Goal: Task Accomplishment & Management: Use online tool/utility

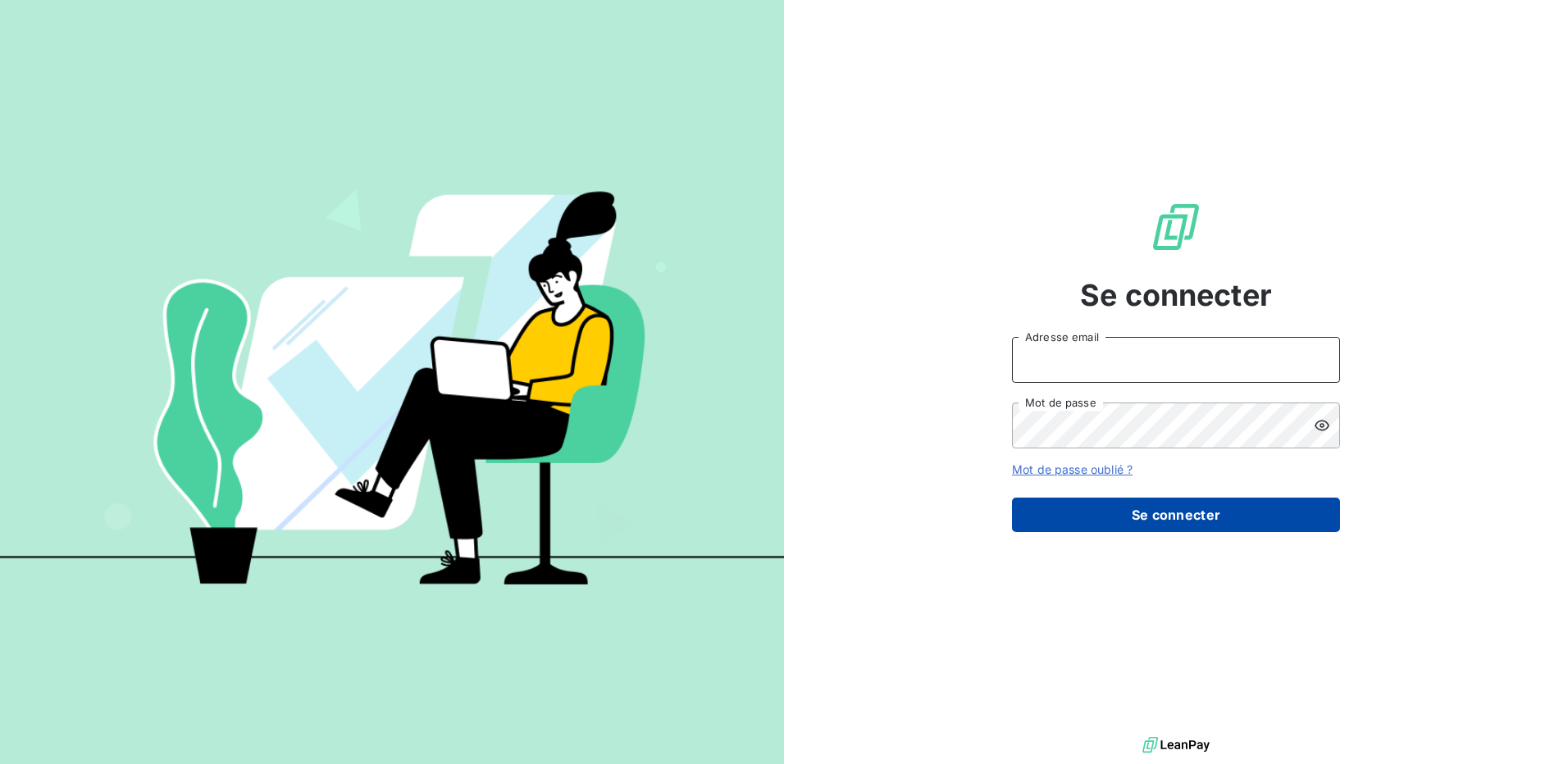
type input "[EMAIL_ADDRESS][DOMAIN_NAME]"
click at [1166, 515] on button "Se connecter" at bounding box center [1176, 515] width 328 height 34
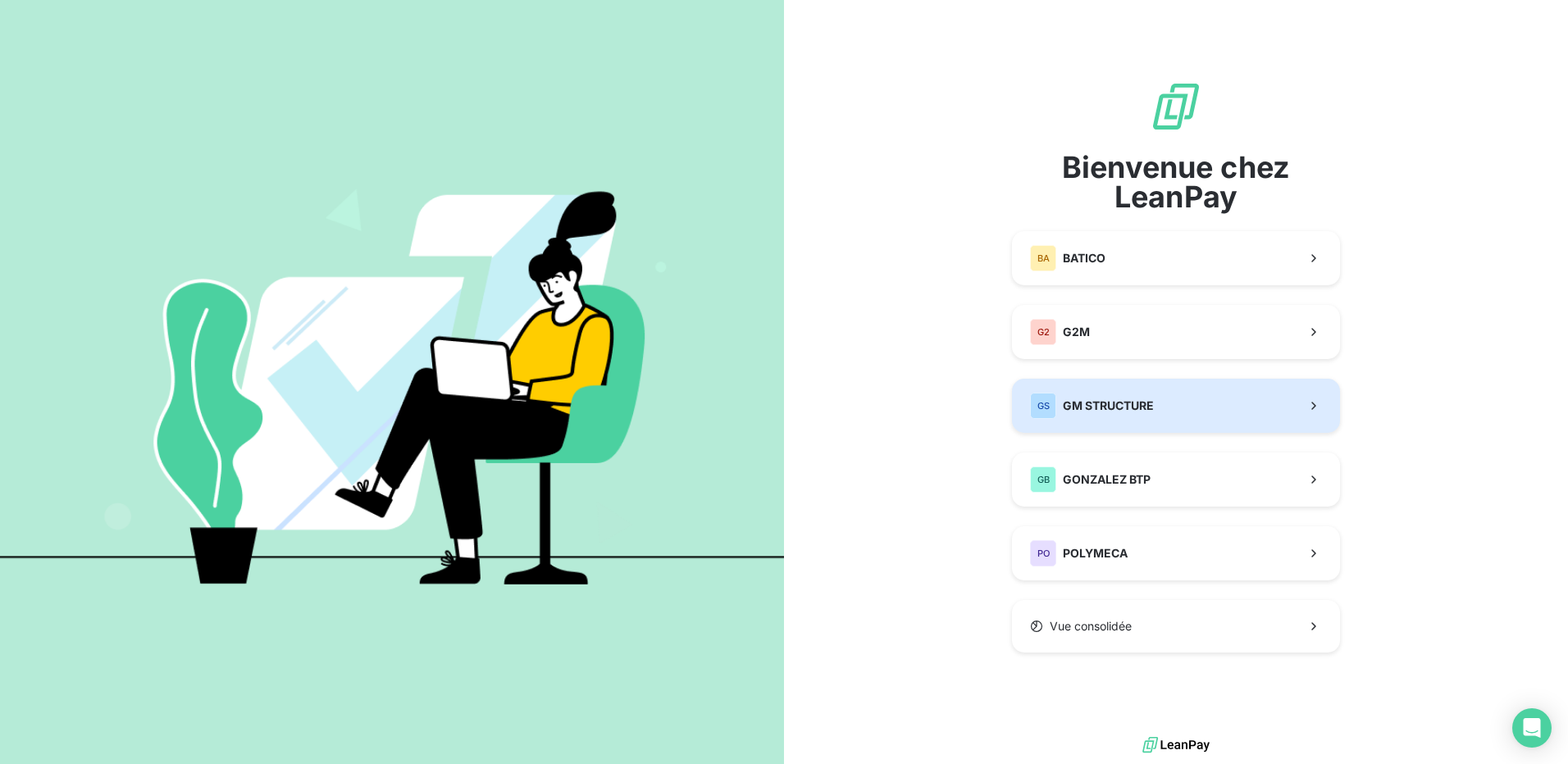
click at [1075, 404] on span "GM STRUCTURE" at bounding box center [1108, 405] width 91 height 16
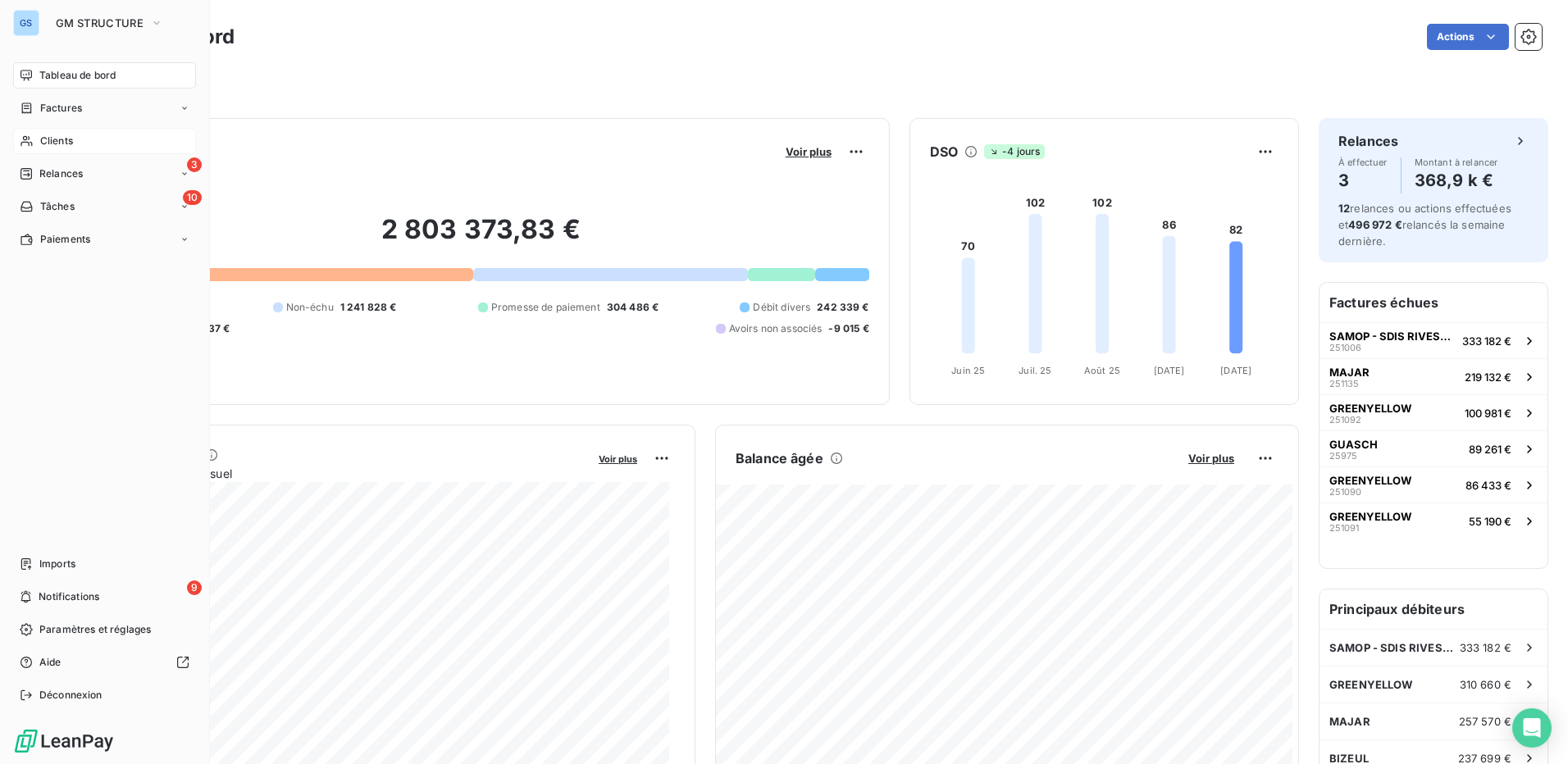
click at [40, 139] on span "Clients" at bounding box center [57, 141] width 33 height 14
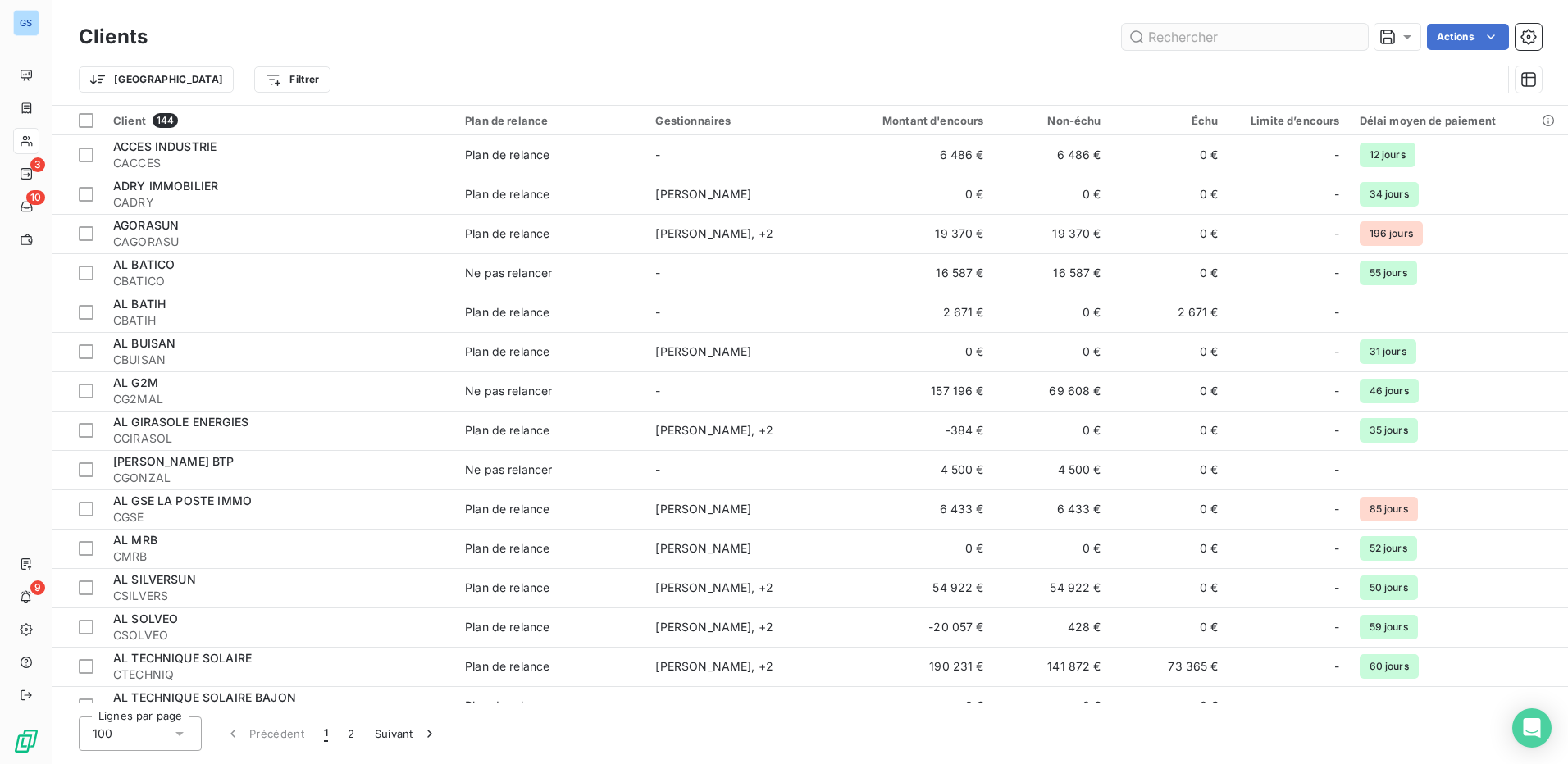
click at [1148, 43] on input "text" at bounding box center [1245, 37] width 246 height 26
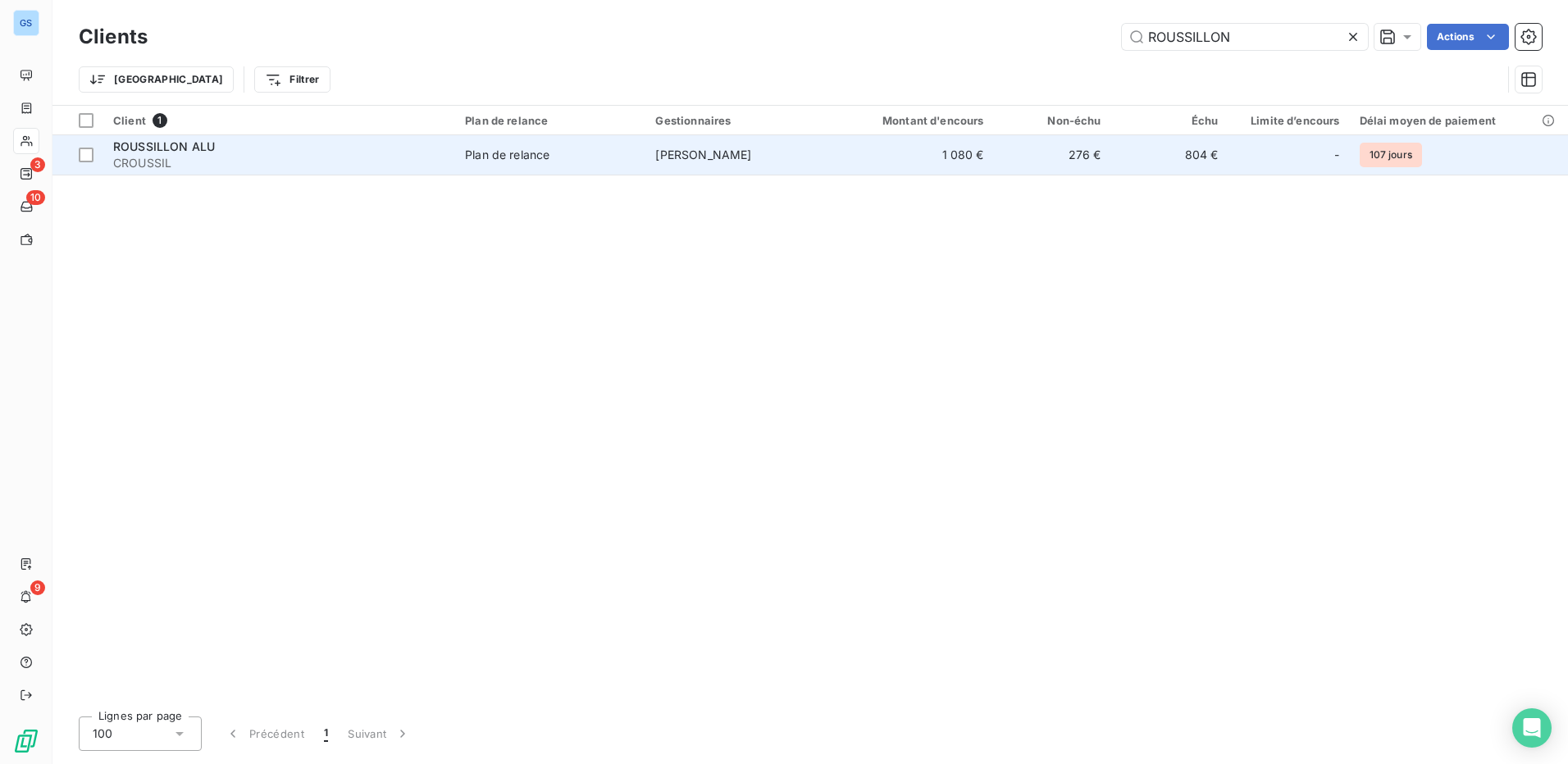
type input "ROUSSILLON"
click at [123, 147] on span "ROUSSILLON ALU" at bounding box center [163, 146] width 101 height 14
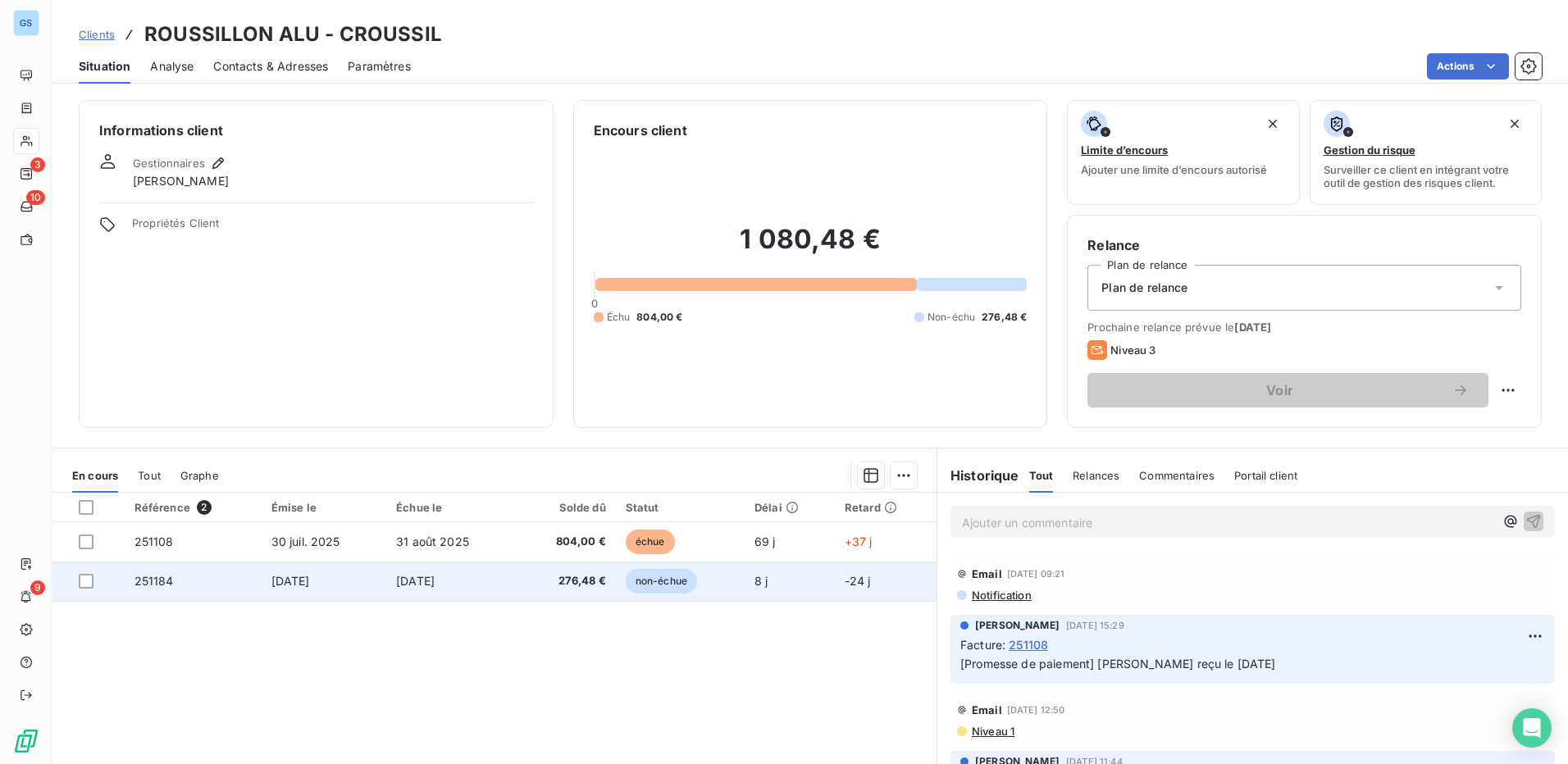
click at [148, 577] on span "251184" at bounding box center [154, 581] width 39 height 14
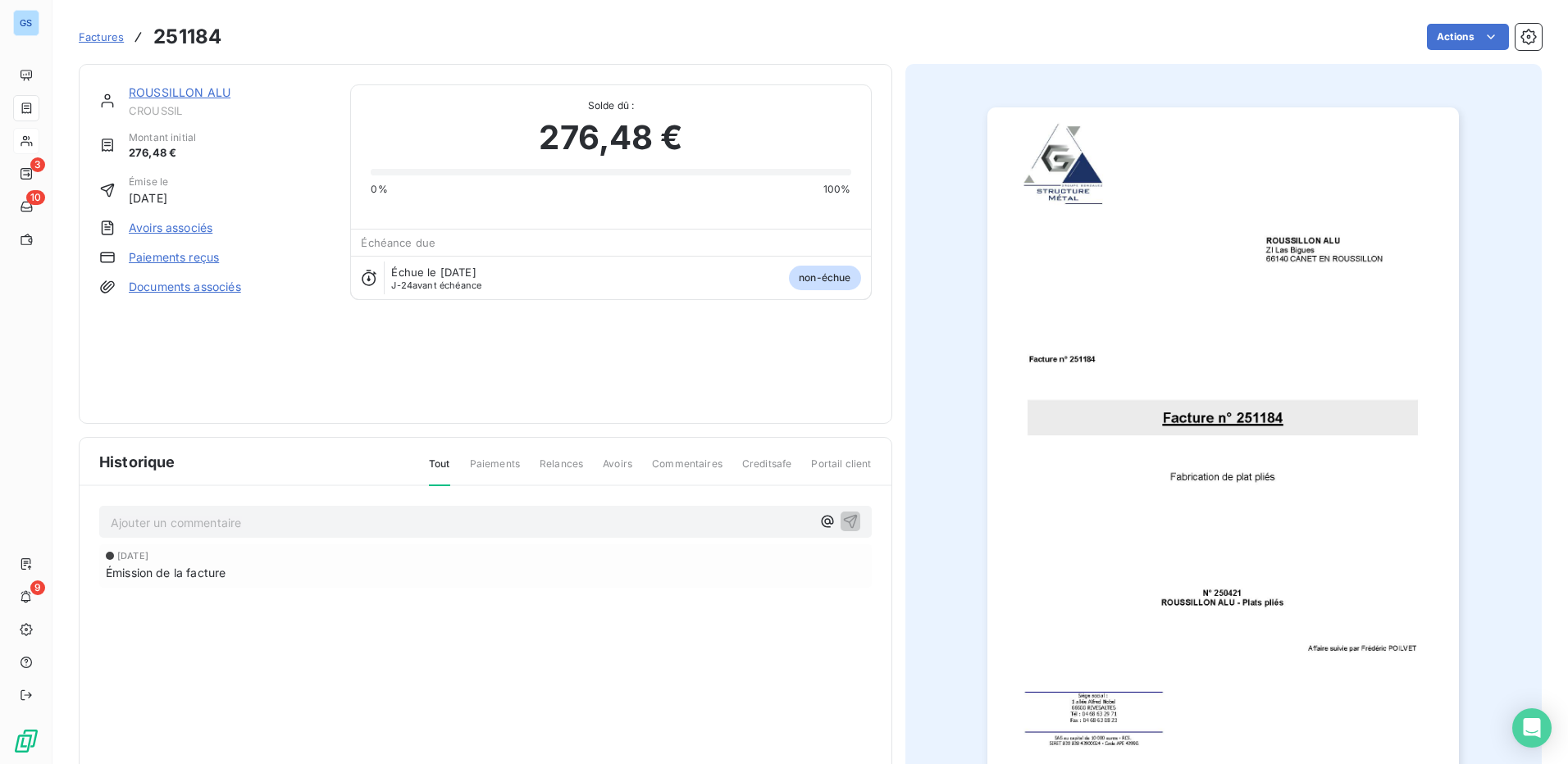
click at [177, 256] on link "Paiements reçus" at bounding box center [174, 257] width 91 height 16
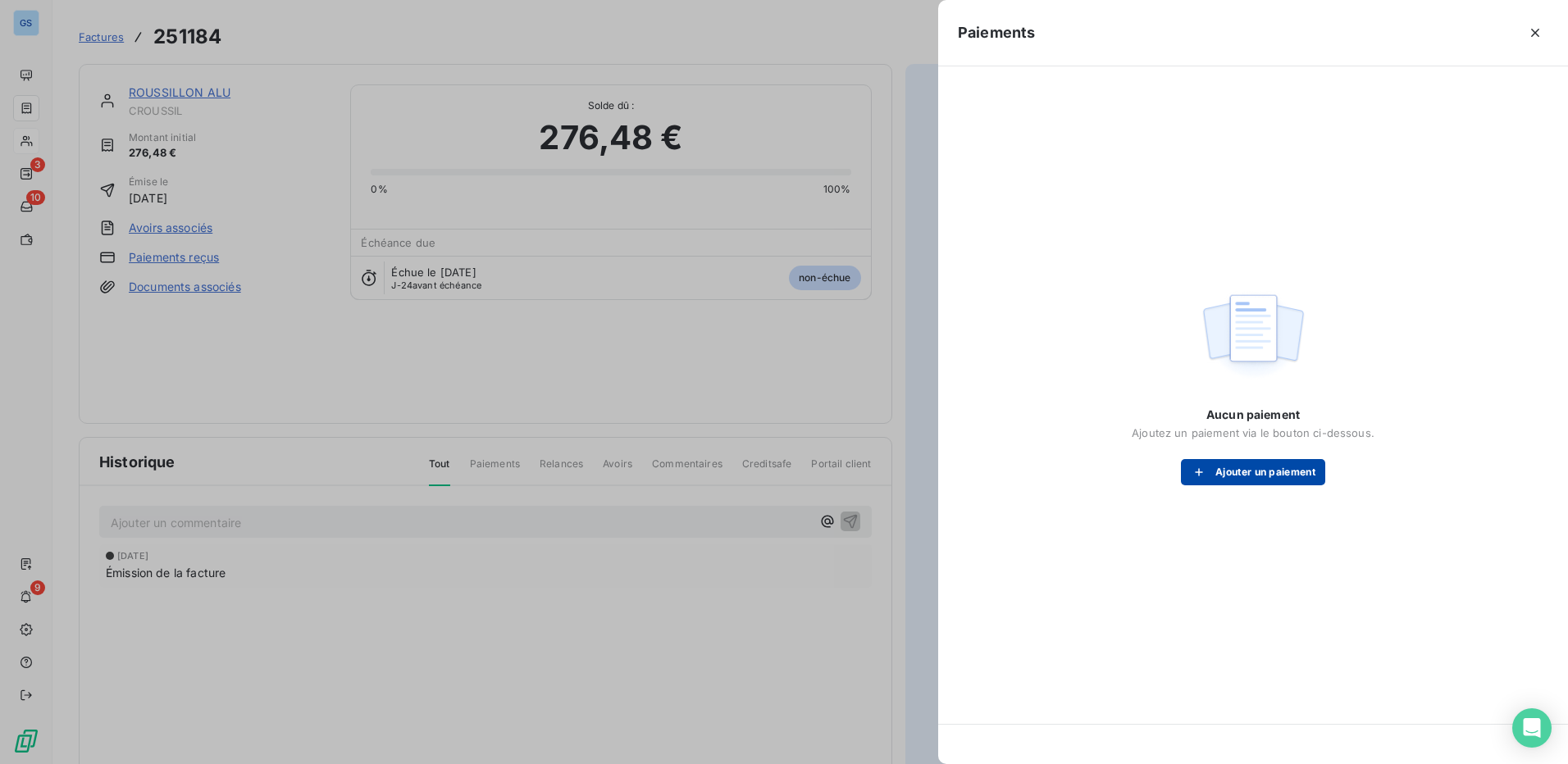
click at [1236, 469] on button "Ajouter un paiement" at bounding box center [1252, 472] width 144 height 26
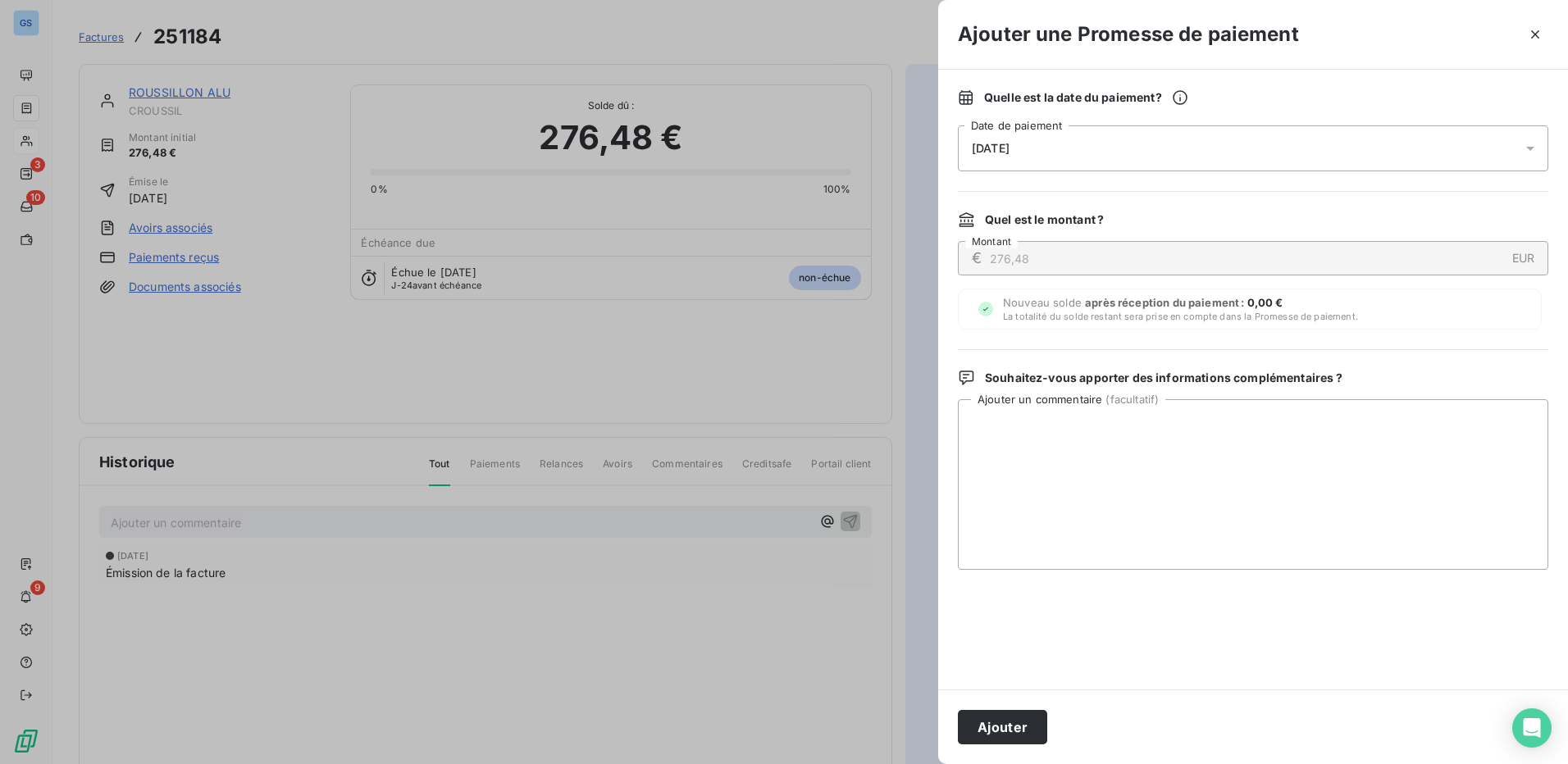
click at [1058, 150] on div "[DATE]" at bounding box center [1253, 148] width 590 height 46
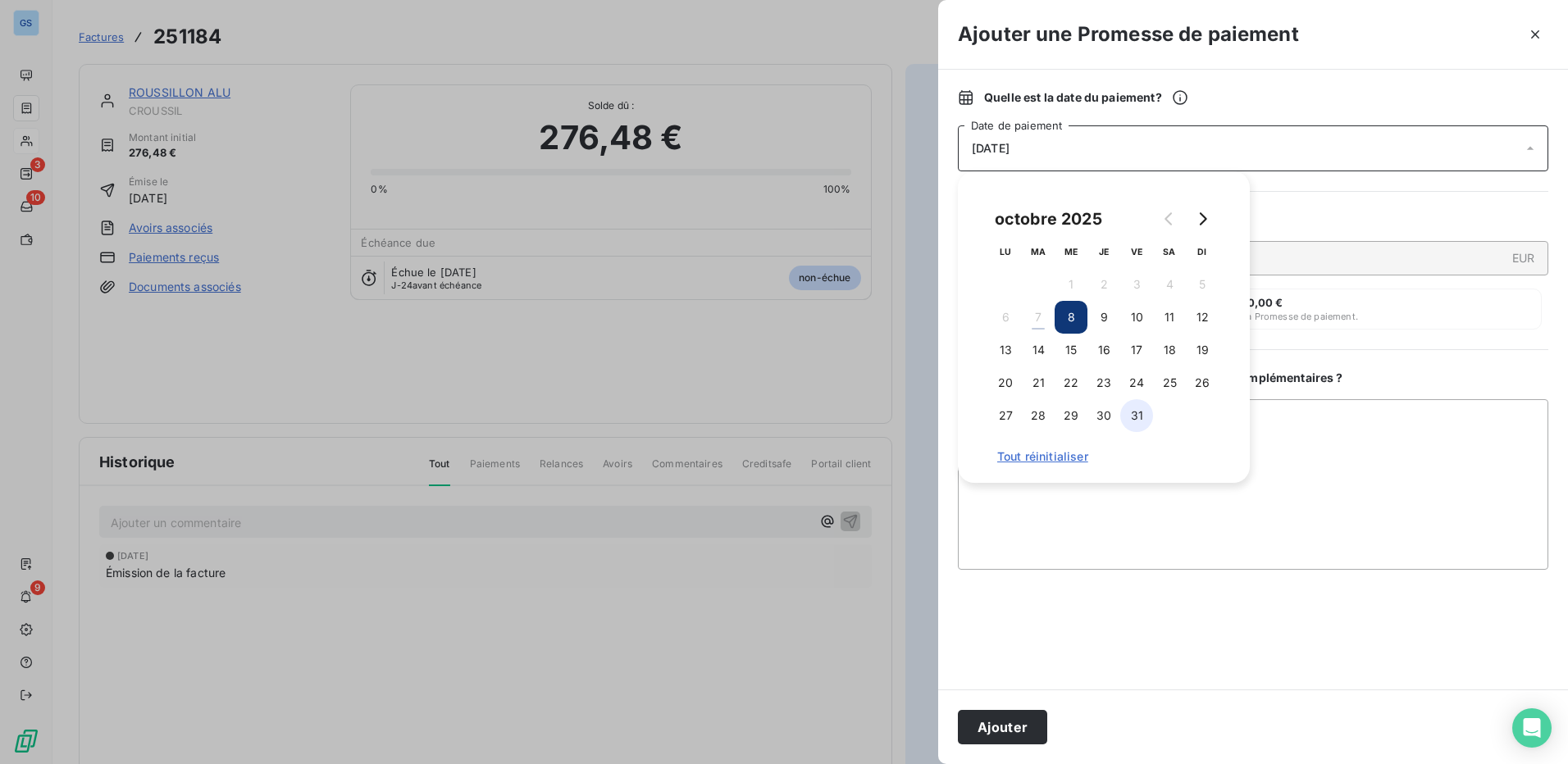
click at [1137, 415] on button "31" at bounding box center [1137, 415] width 33 height 33
click at [1005, 732] on button "Ajouter" at bounding box center [1003, 727] width 90 height 34
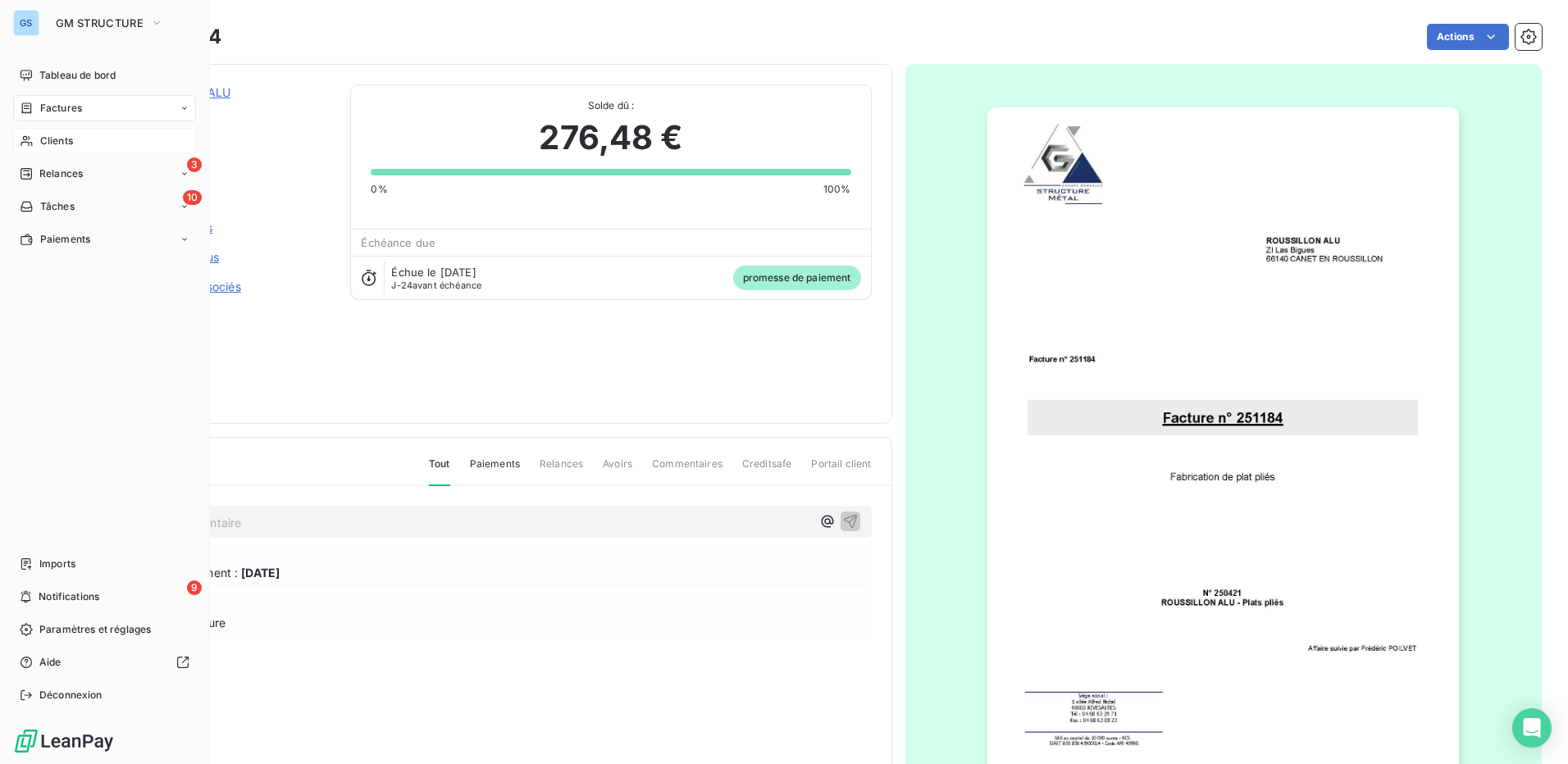
click at [38, 23] on div "GS" at bounding box center [26, 22] width 26 height 26
click at [89, 20] on span "GM STRUCTURE" at bounding box center [100, 22] width 88 height 13
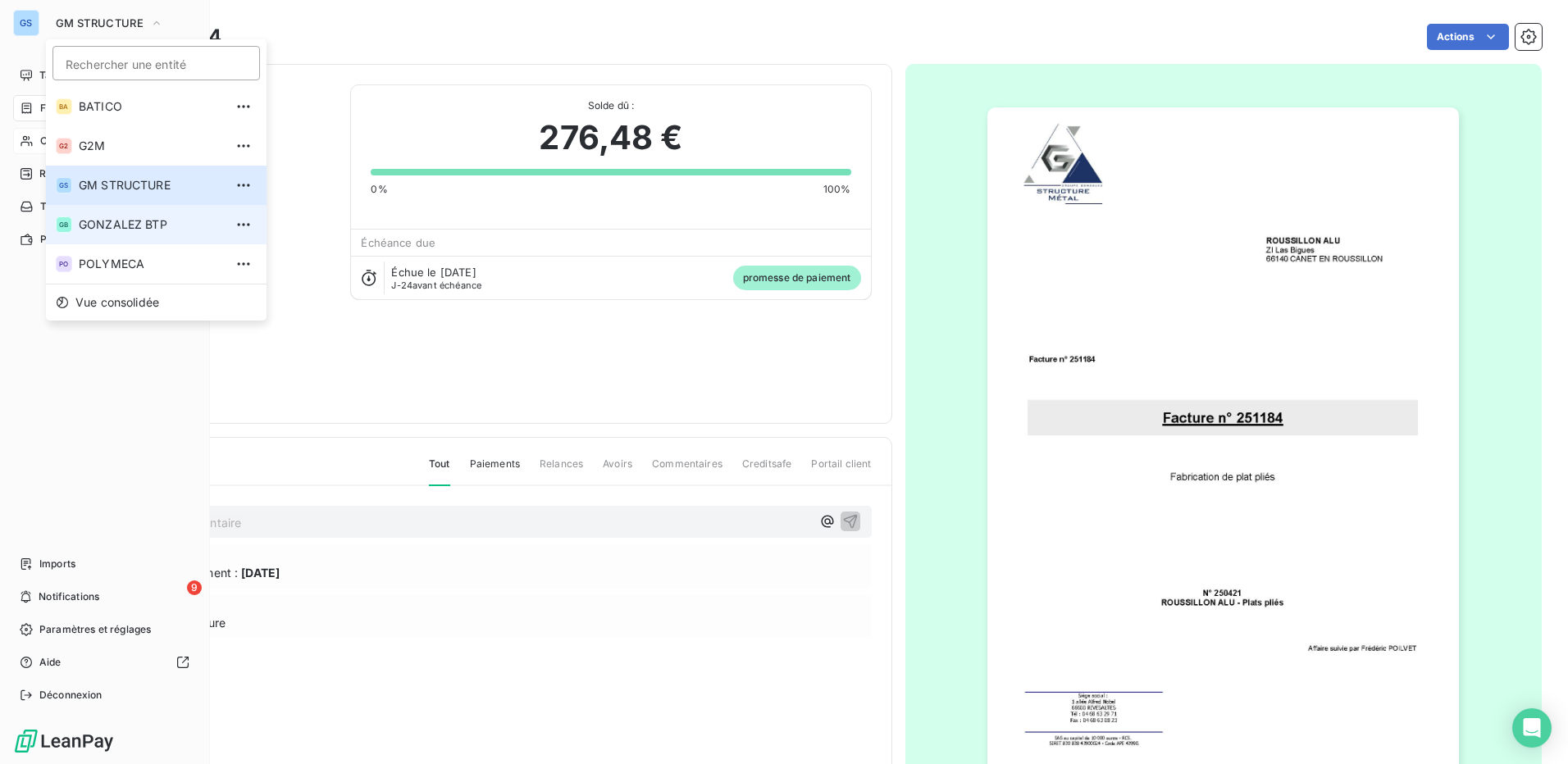
click at [104, 225] on span "GONZALEZ BTP" at bounding box center [152, 224] width 145 height 16
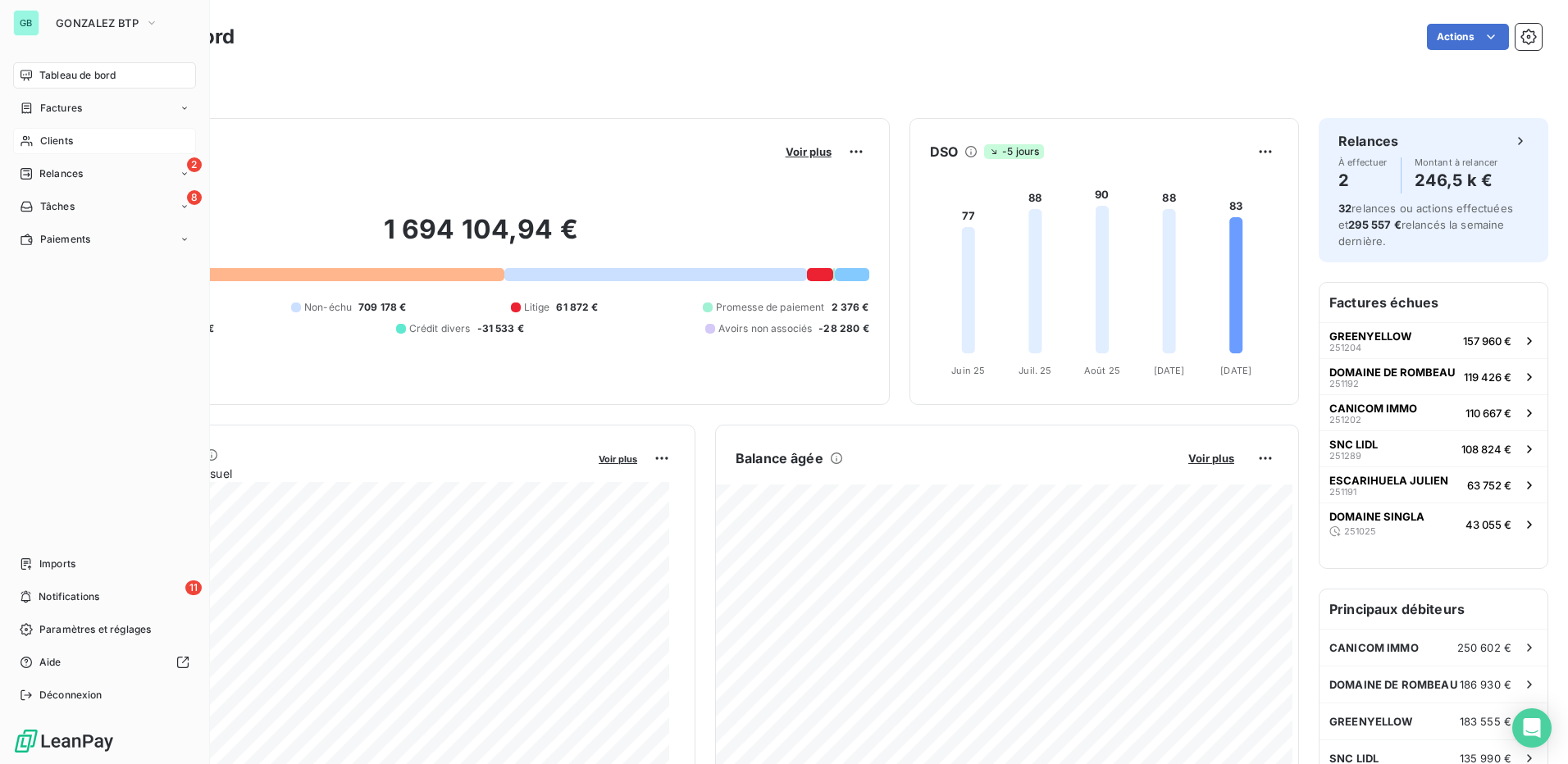
click at [58, 144] on span "Clients" at bounding box center [57, 141] width 33 height 14
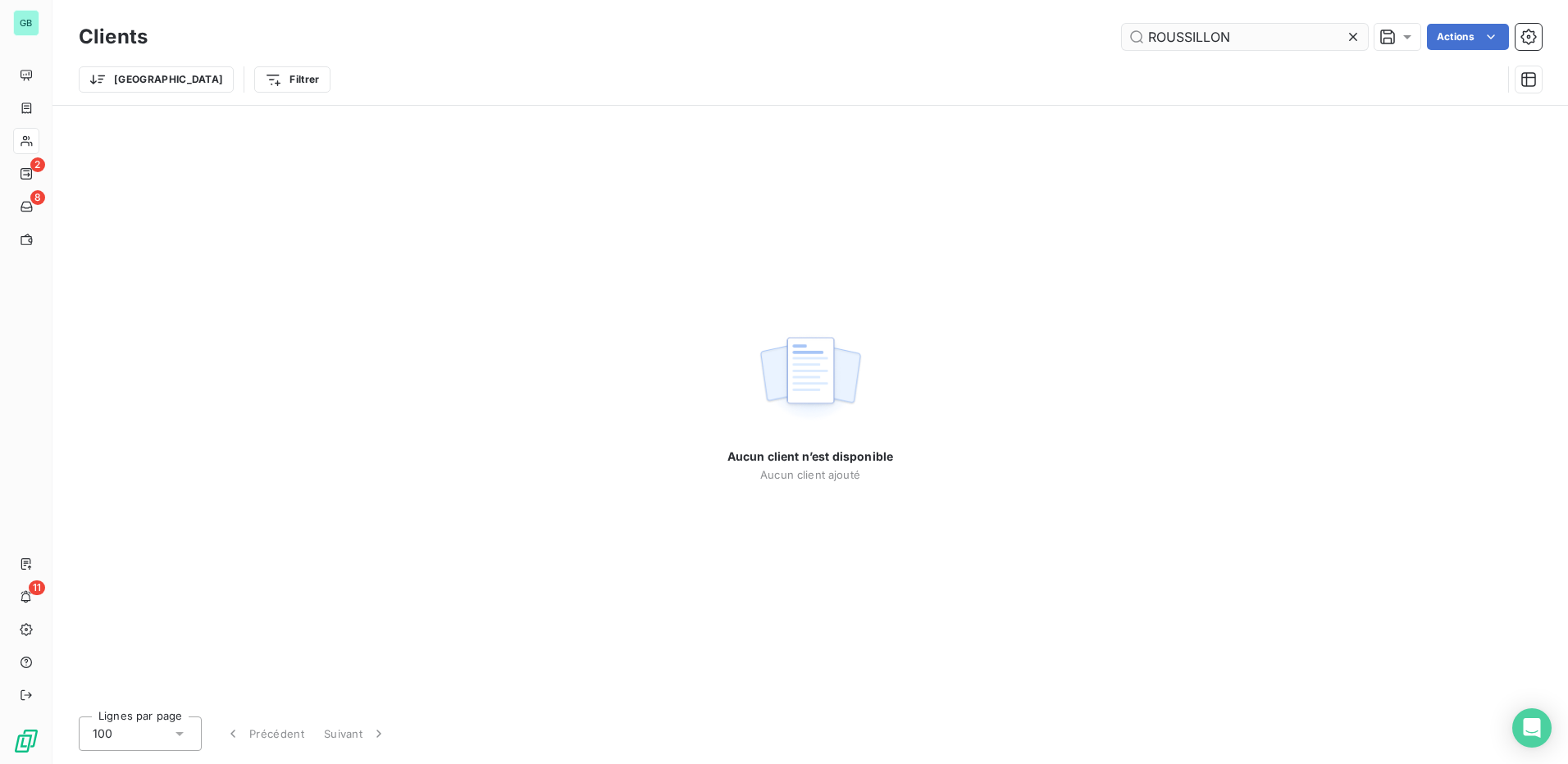
click at [1267, 36] on input "ROUSSILLON" at bounding box center [1245, 37] width 246 height 26
drag, startPoint x: 1249, startPoint y: 39, endPoint x: 1015, endPoint y: 54, distance: 234.5
click at [1015, 54] on div "Clients ROUSSILLON Actions Trier Filtrer" at bounding box center [810, 62] width 1463 height 85
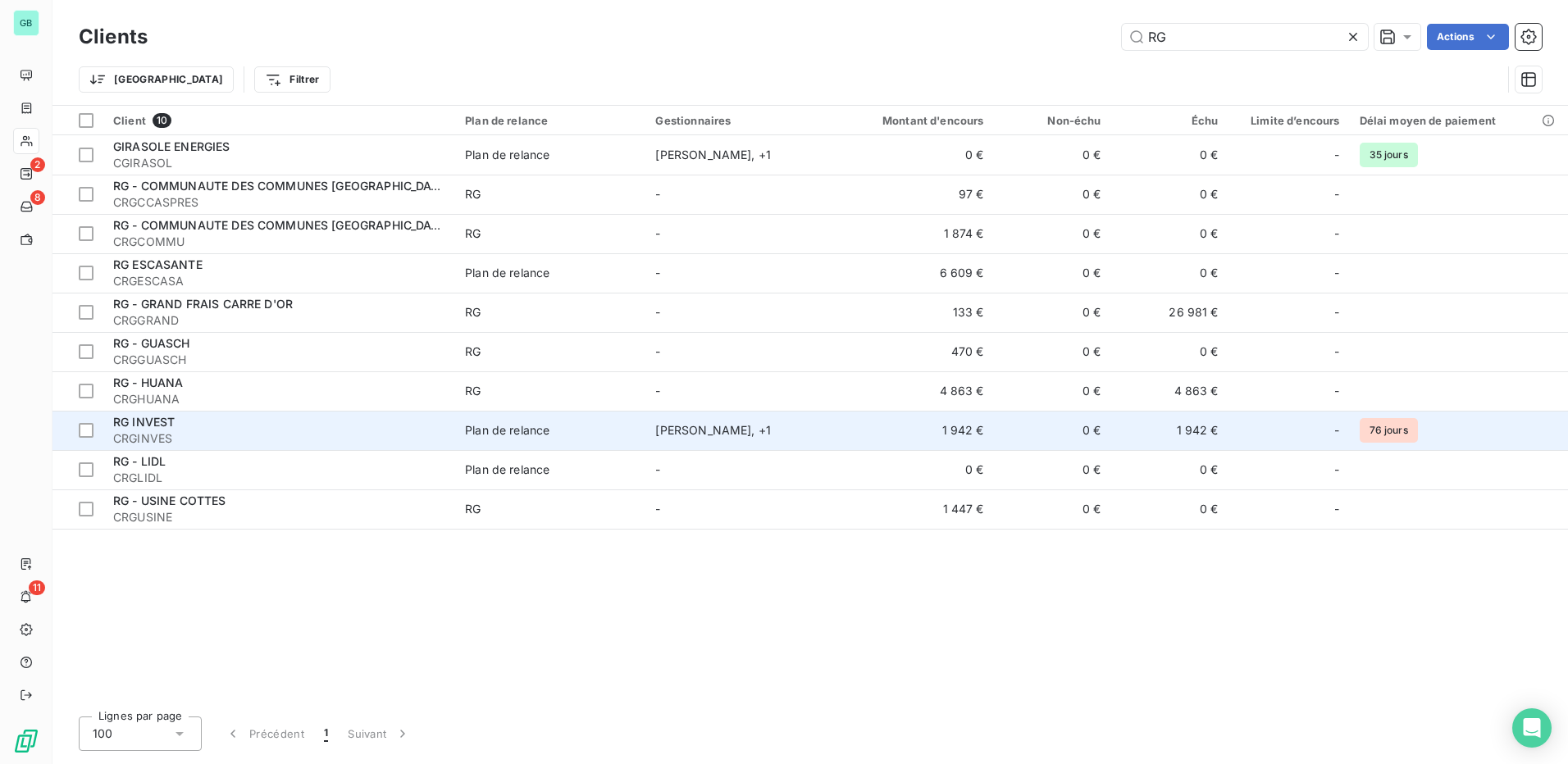
type input "RG"
click at [158, 421] on span "RG INVEST" at bounding box center [144, 422] width 62 height 14
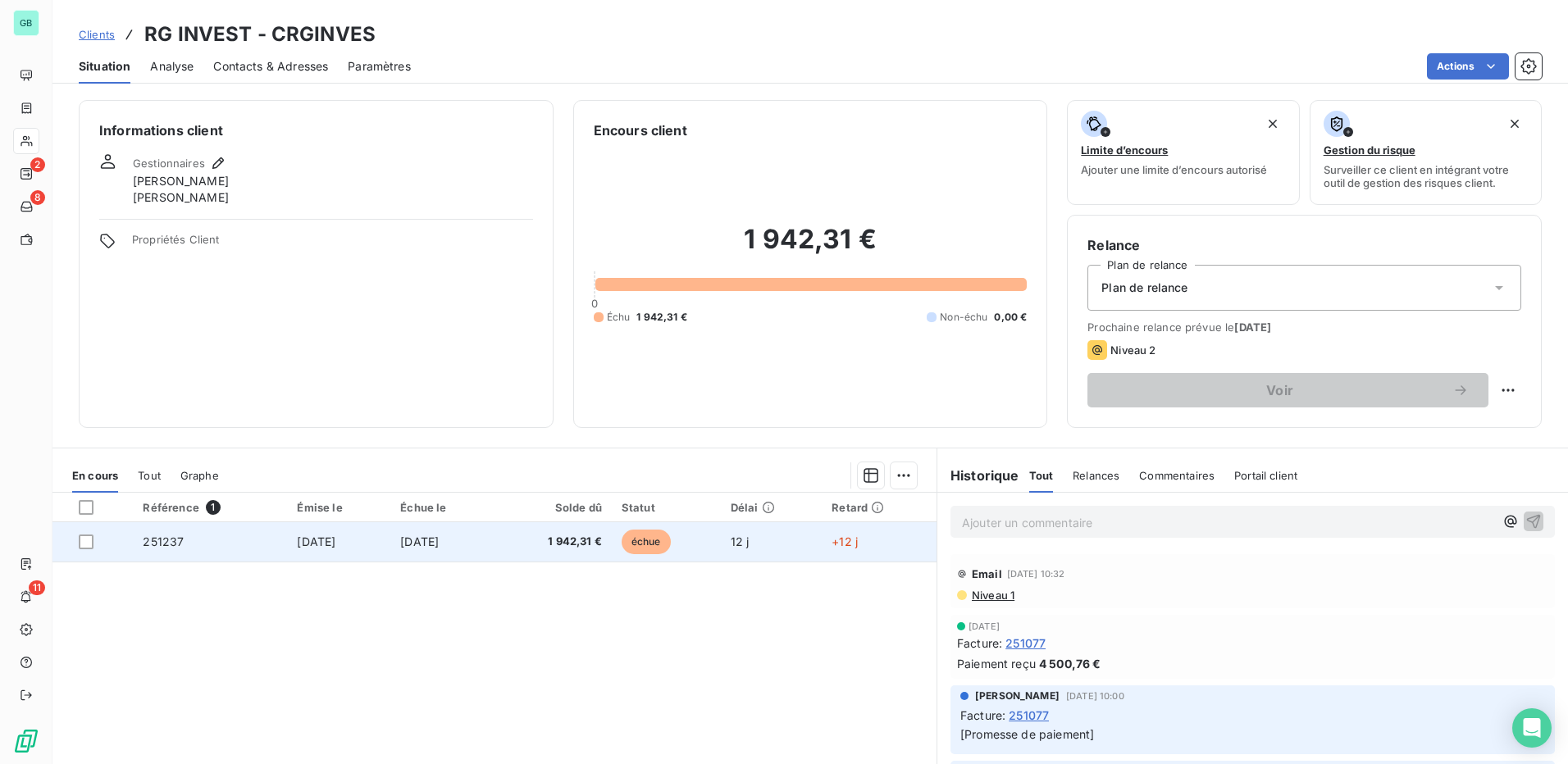
click at [144, 544] on span "251237" at bounding box center [163, 542] width 41 height 14
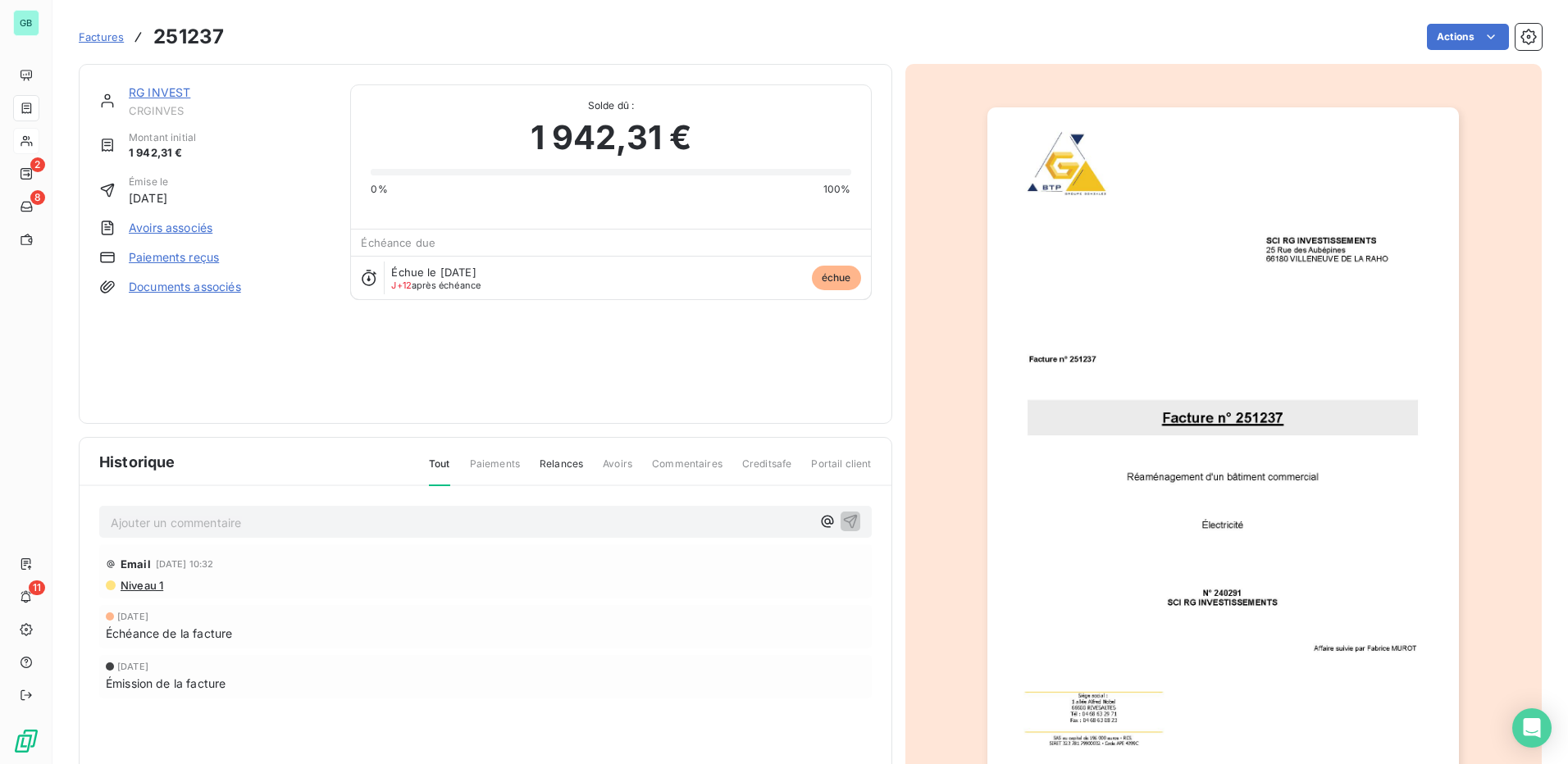
click at [186, 259] on link "Paiements reçus" at bounding box center [174, 257] width 91 height 16
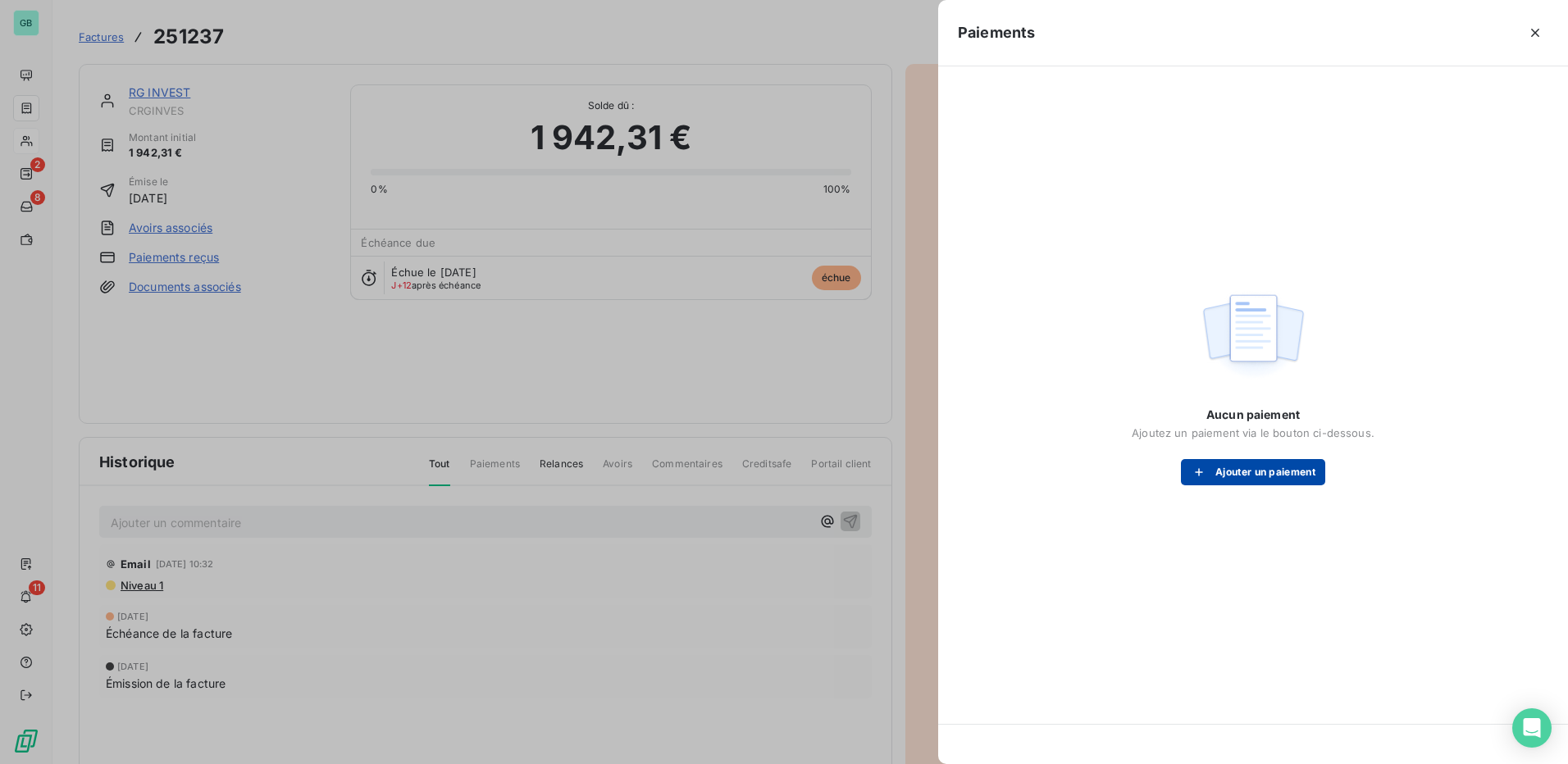
click at [1239, 478] on button "Ajouter un paiement" at bounding box center [1252, 472] width 144 height 26
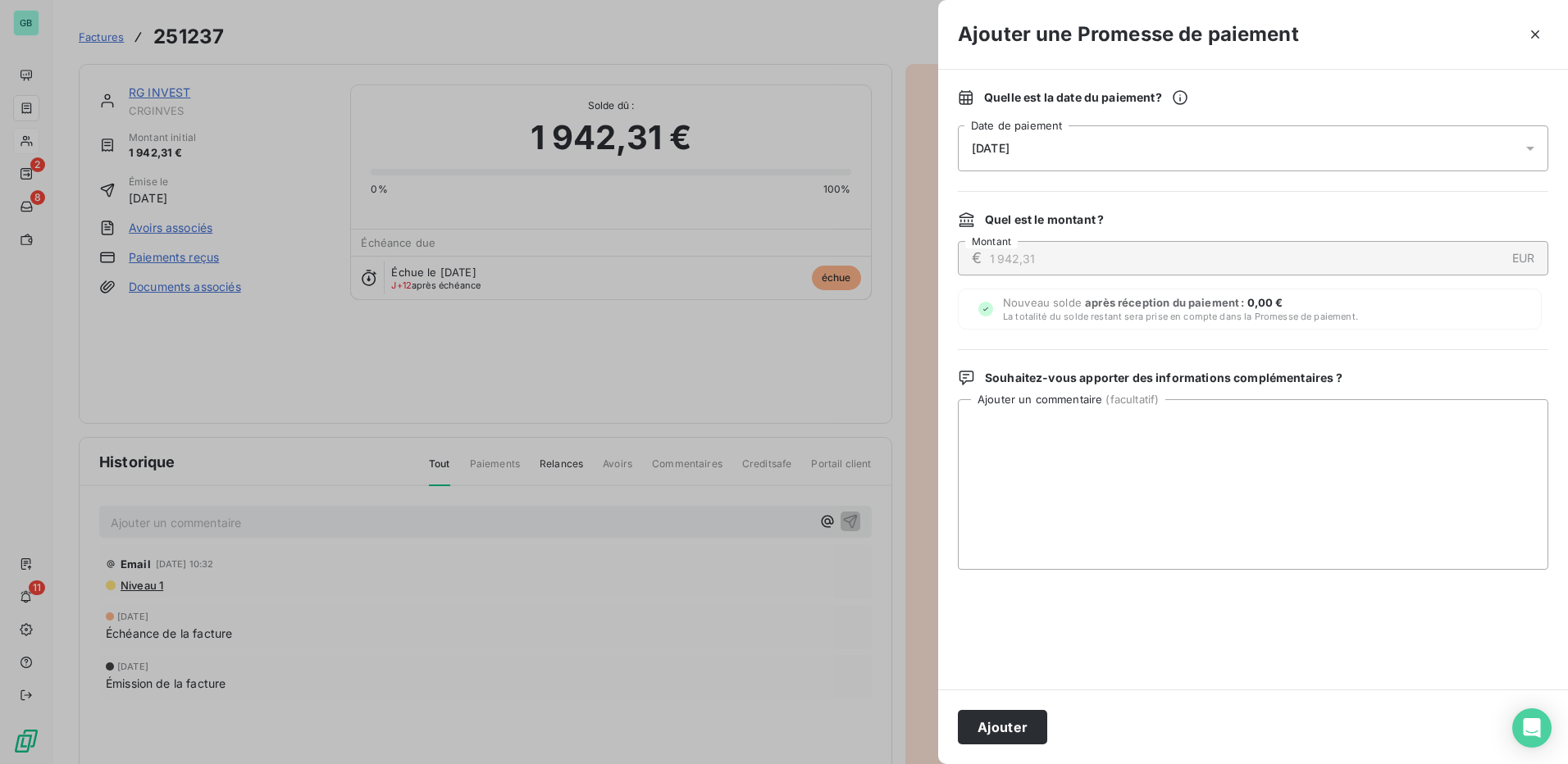
click at [1047, 148] on div "[DATE]" at bounding box center [1253, 148] width 590 height 46
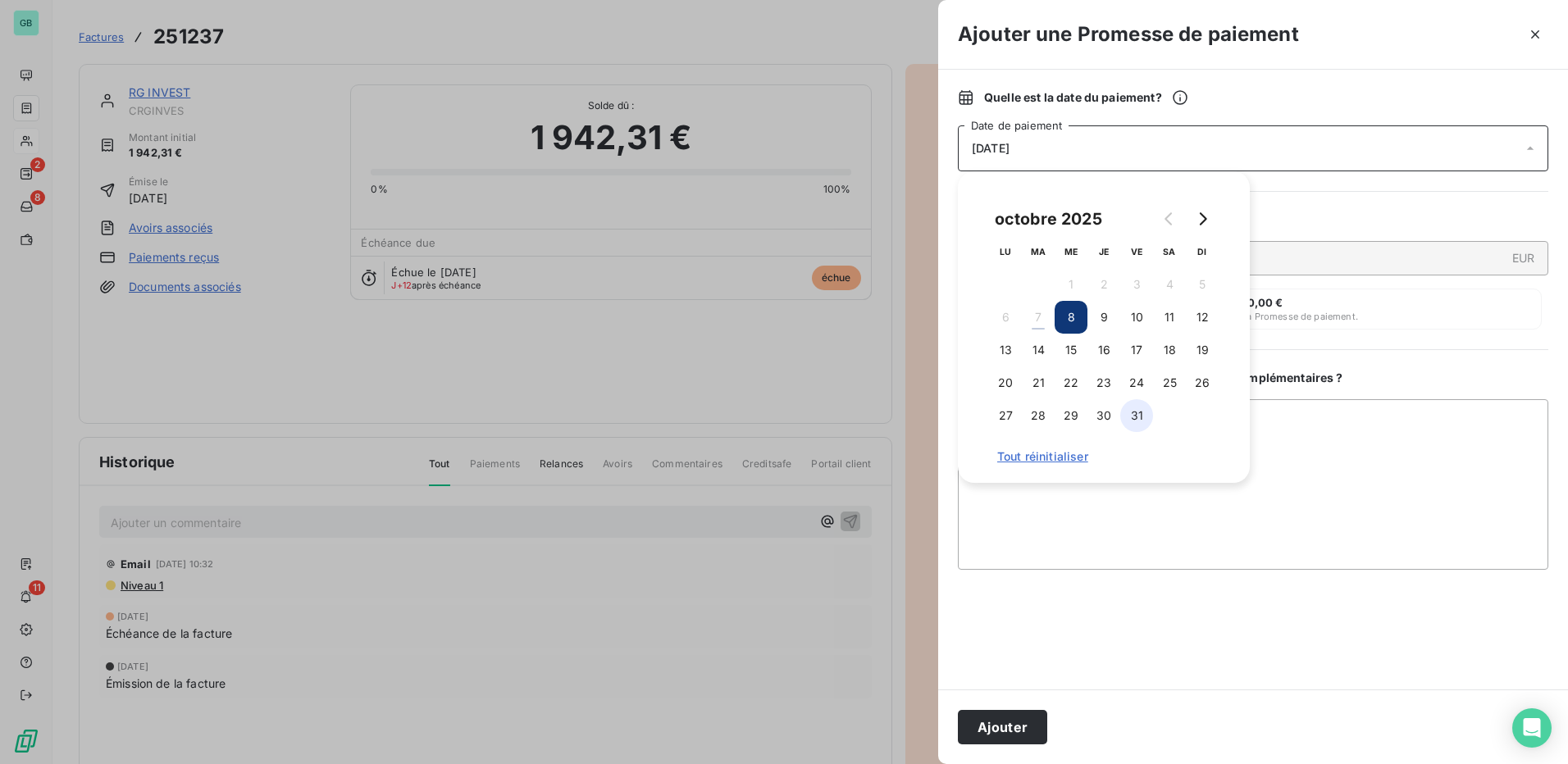
click at [1135, 418] on button "31" at bounding box center [1137, 415] width 33 height 33
click at [1061, 530] on textarea "Ajouter un commentaire ( facultatif )" at bounding box center [1253, 484] width 590 height 170
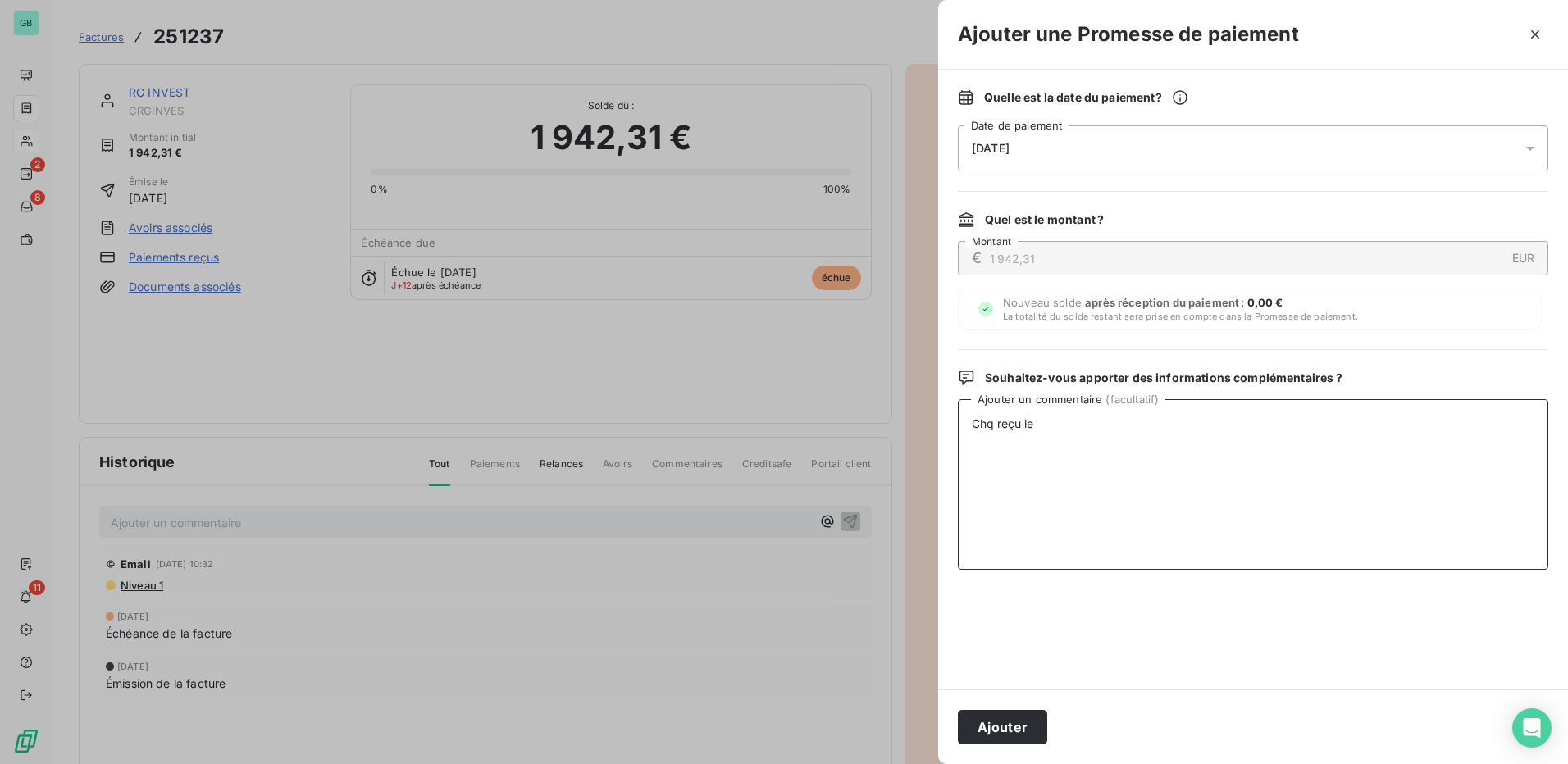
click at [1143, 438] on textarea "Chq reçu le" at bounding box center [1253, 484] width 590 height 170
type textarea "Chq reçu le [DATE]"
click at [1000, 726] on button "Ajouter" at bounding box center [1003, 727] width 90 height 34
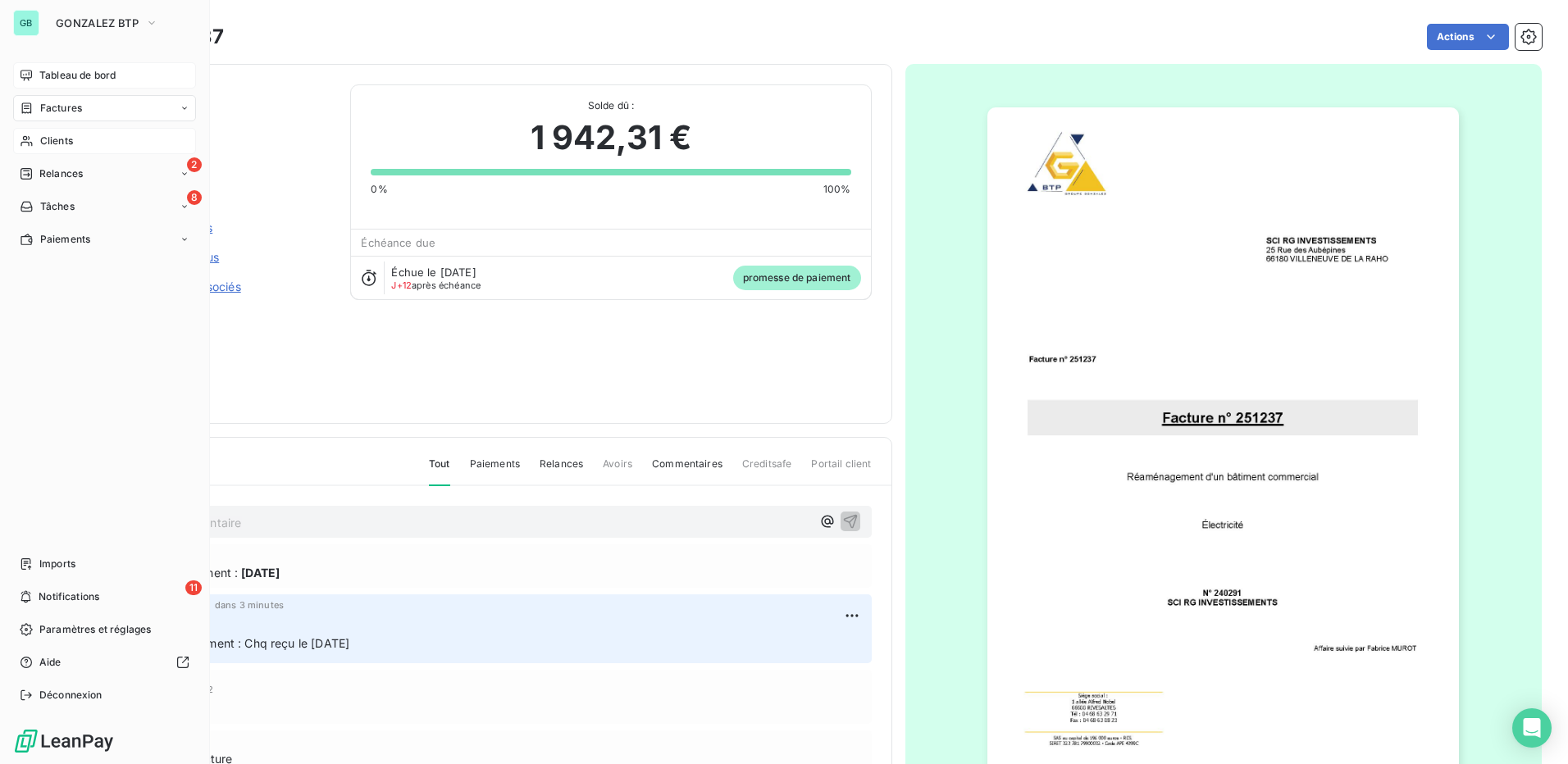
click at [50, 75] on span "Tableau de bord" at bounding box center [77, 75] width 76 height 14
